Goal: Information Seeking & Learning: Learn about a topic

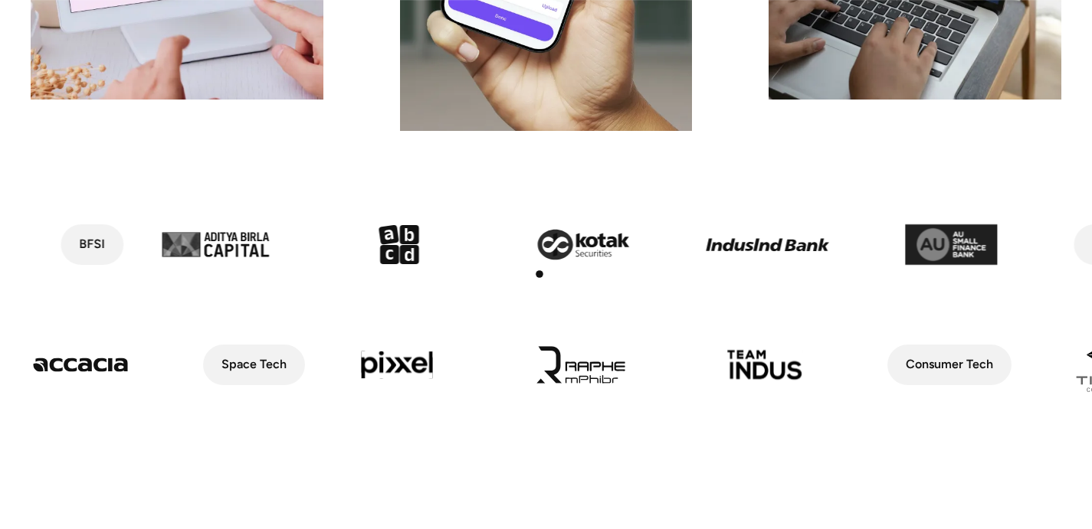
scroll to position [643, 0]
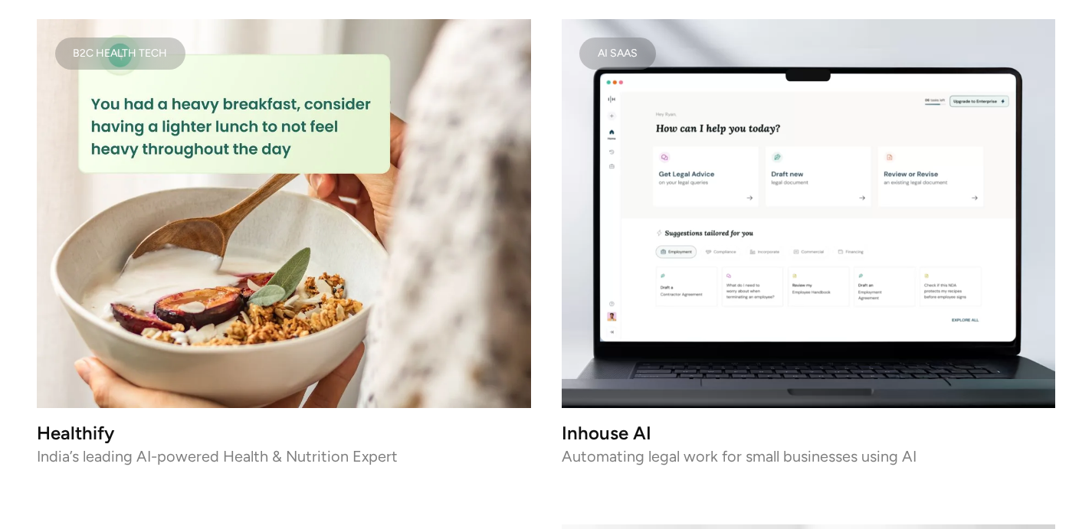
scroll to position [3545, 0]
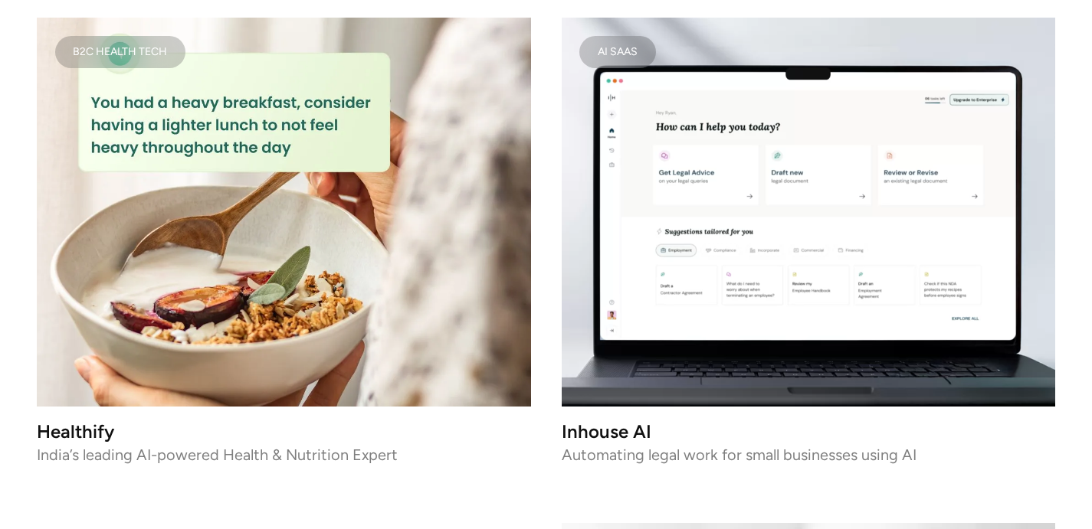
click at [316, 223] on img at bounding box center [284, 212] width 494 height 389
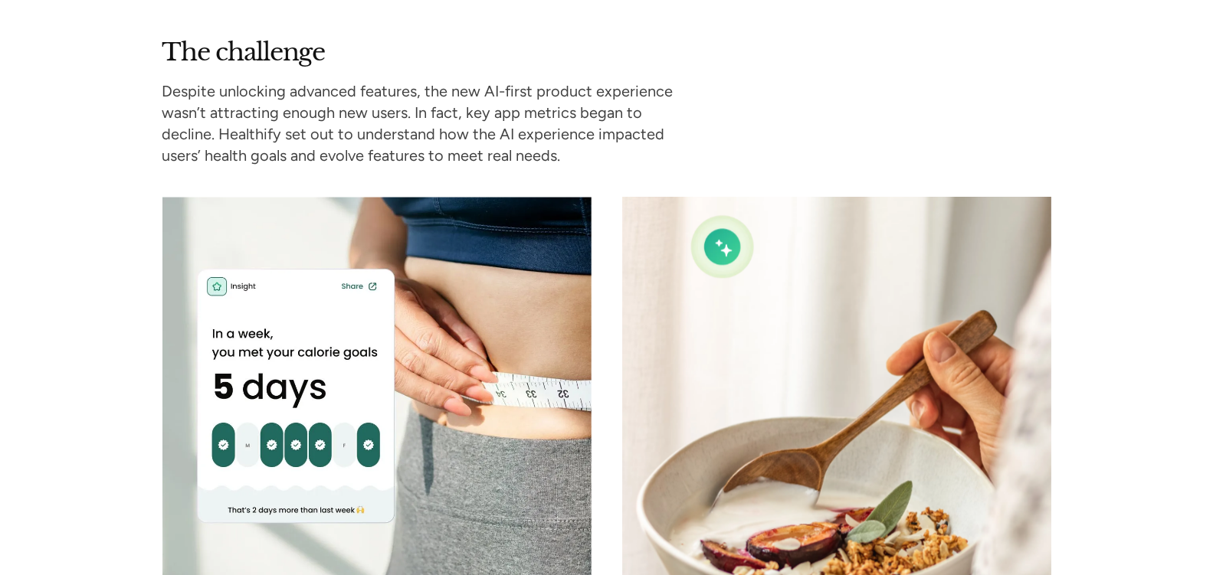
scroll to position [2149, 3]
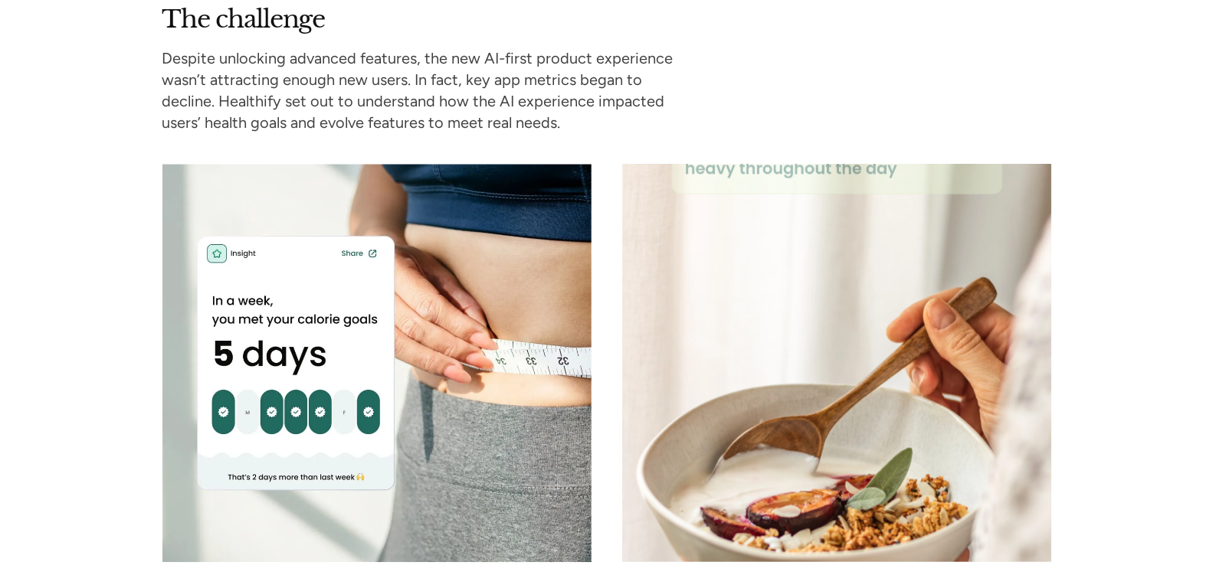
click at [45, 273] on div "The challenge Despite unlocking advanced features, the new AI-first product exp…" at bounding box center [606, 299] width 1213 height 590
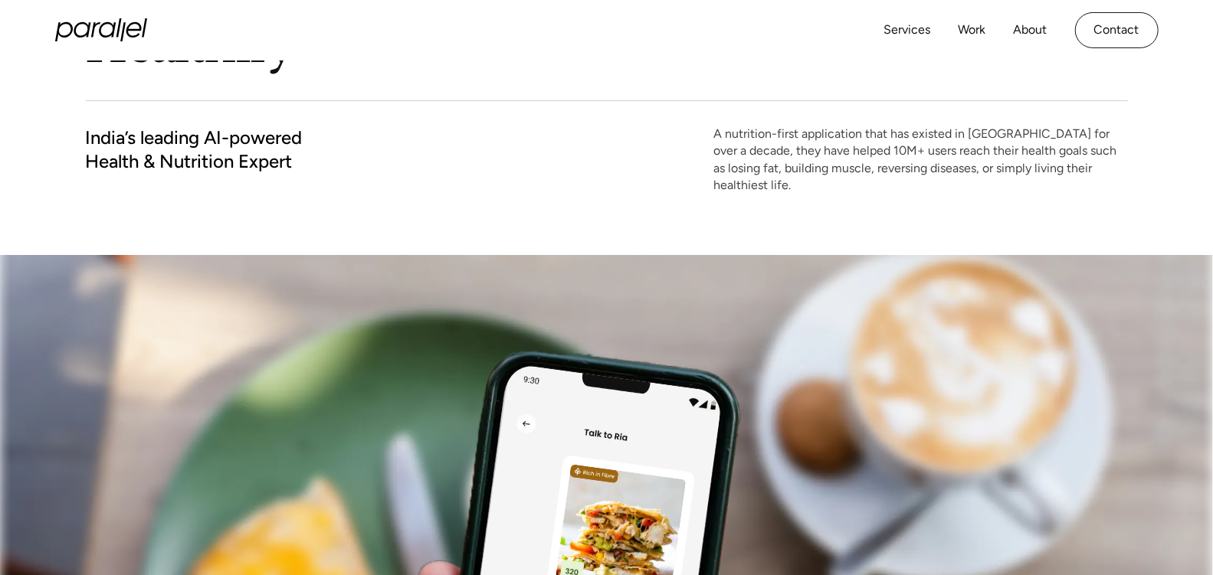
scroll to position [0, 0]
